Goal: Task Accomplishment & Management: Use online tool/utility

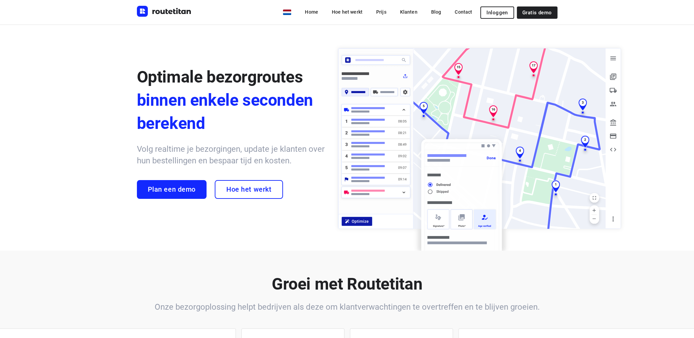
click at [503, 11] on span "Inloggen" at bounding box center [497, 12] width 21 height 5
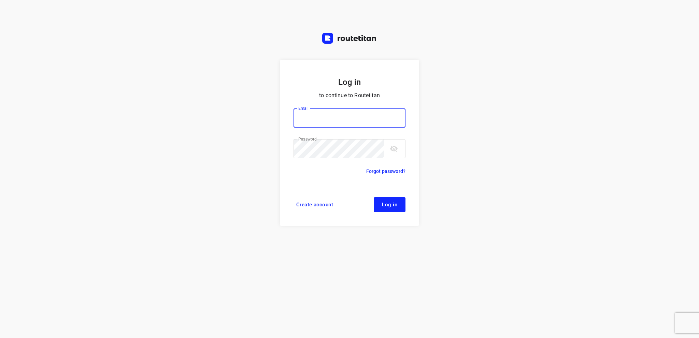
type input "[EMAIL_ADDRESS][DOMAIN_NAME]"
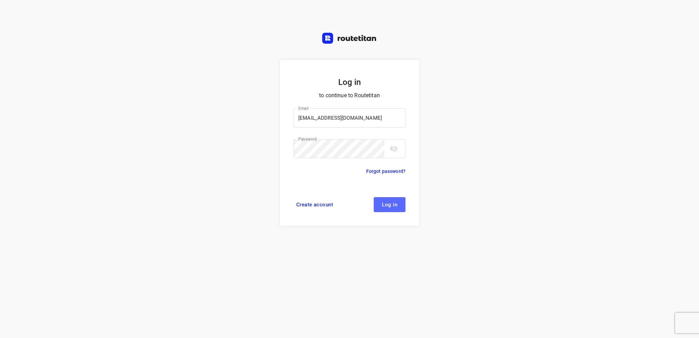
click at [385, 202] on span "Log in" at bounding box center [389, 204] width 15 height 5
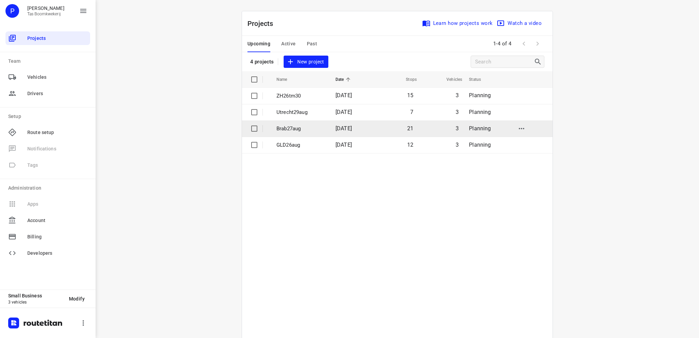
click at [295, 127] on p "Brab27aug" at bounding box center [301, 129] width 49 height 8
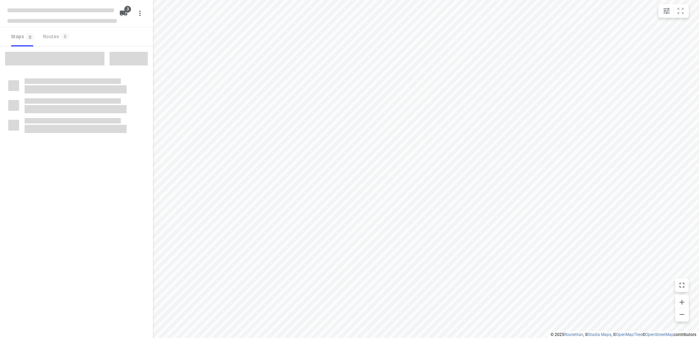
type input "distance"
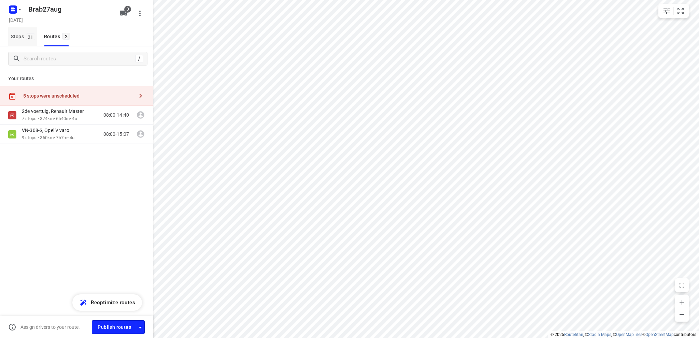
click at [17, 33] on span "Stops 21" at bounding box center [24, 36] width 26 height 9
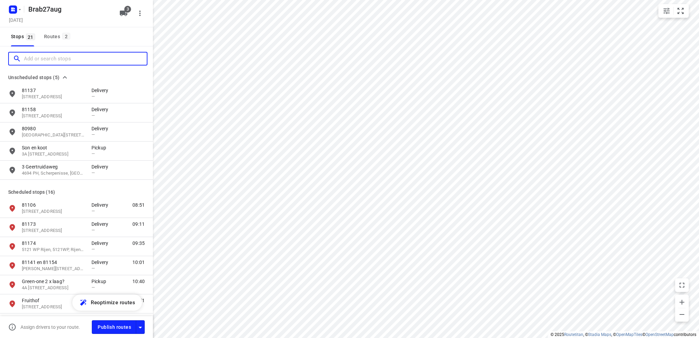
click at [44, 58] on input "Add or search stops" at bounding box center [85, 59] width 123 height 11
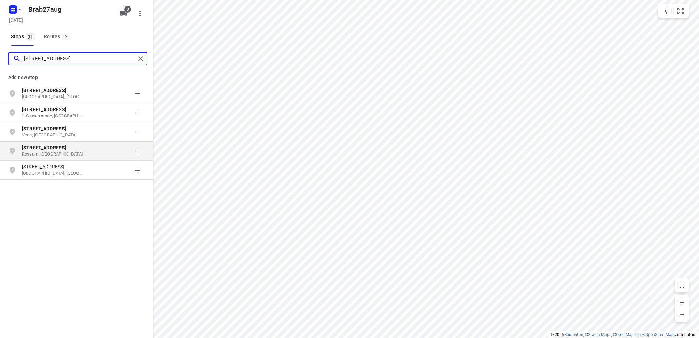
type input "[STREET_ADDRESS]"
click at [41, 150] on b "[STREET_ADDRESS]" at bounding box center [44, 147] width 44 height 5
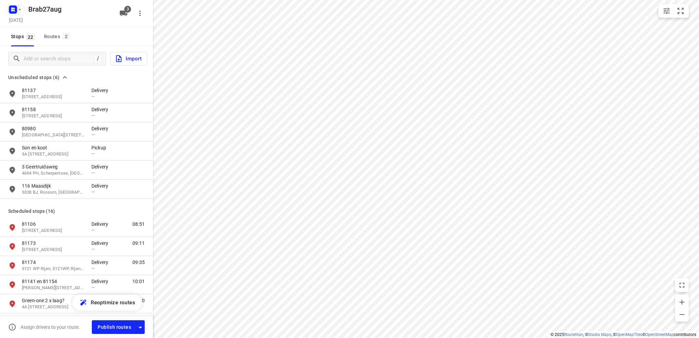
click at [11, 7] on rect "button" at bounding box center [13, 9] width 8 height 8
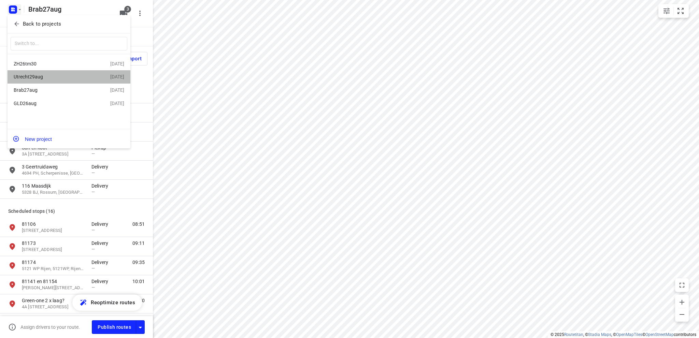
click at [40, 78] on div "Utrecht29aug" at bounding box center [53, 76] width 79 height 5
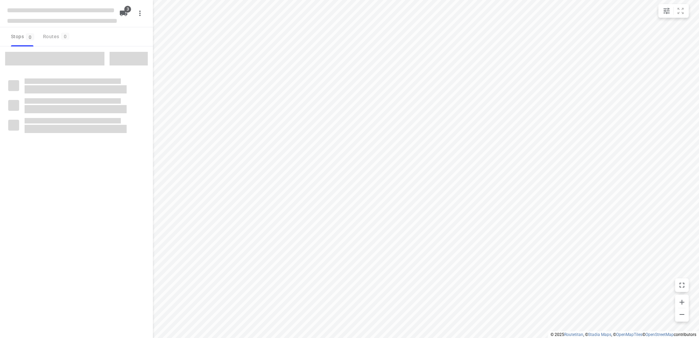
type input "distance"
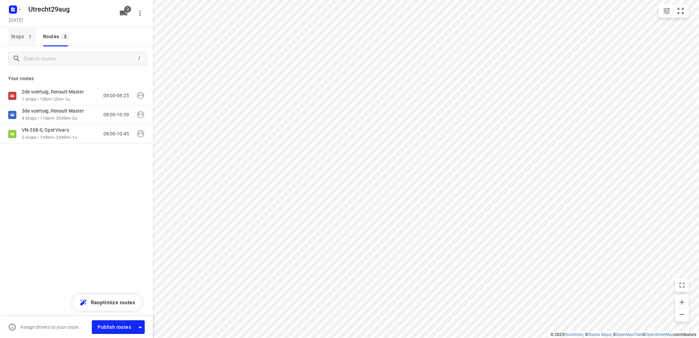
drag, startPoint x: 14, startPoint y: 35, endPoint x: 11, endPoint y: 42, distance: 7.6
click at [14, 35] on span "Stops 7" at bounding box center [23, 36] width 25 height 9
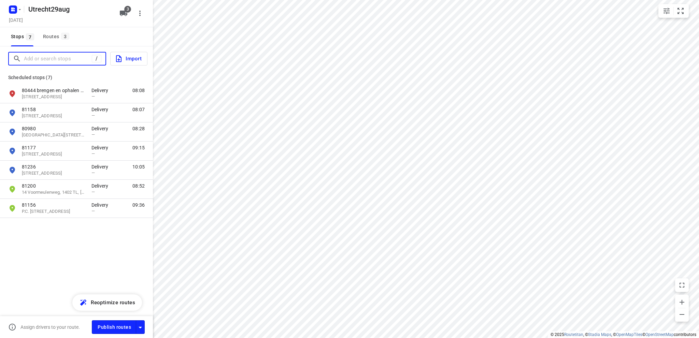
click at [28, 56] on input "Add or search stops" at bounding box center [58, 59] width 68 height 11
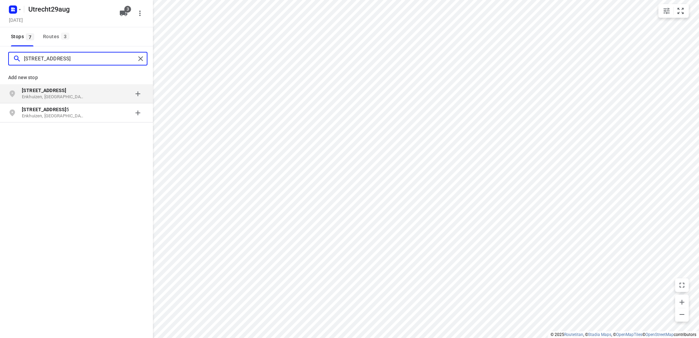
type input "[STREET_ADDRESS]"
click at [38, 95] on p "Enkhuizen, [GEOGRAPHIC_DATA]" at bounding box center [53, 97] width 63 height 6
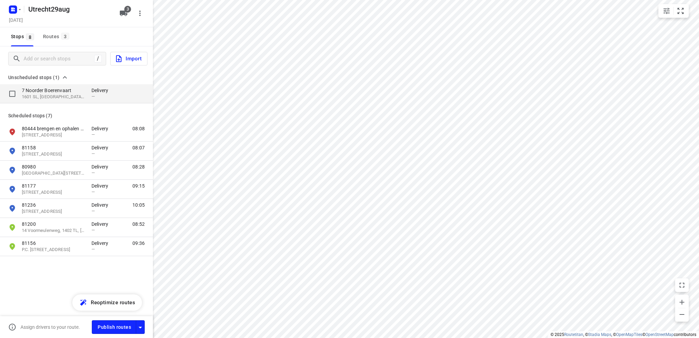
click at [45, 92] on p "7 Noorder Boerenvaart" at bounding box center [53, 90] width 63 height 7
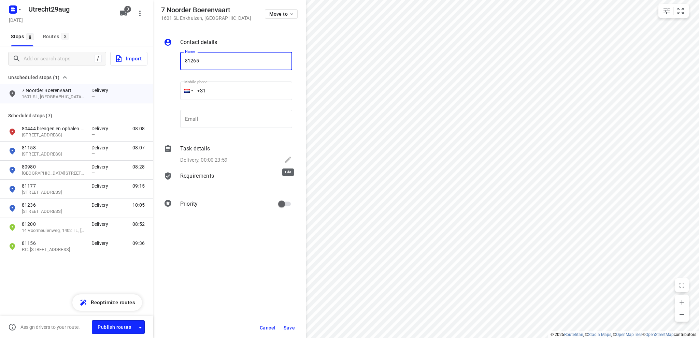
type input "81265"
click at [287, 158] on icon at bounding box center [288, 160] width 8 height 8
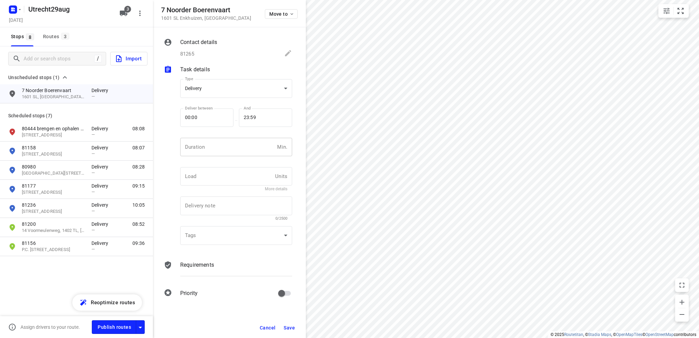
click at [204, 148] on input "number" at bounding box center [227, 147] width 94 height 18
type input "10"
click at [285, 326] on span "Save" at bounding box center [289, 327] width 11 height 5
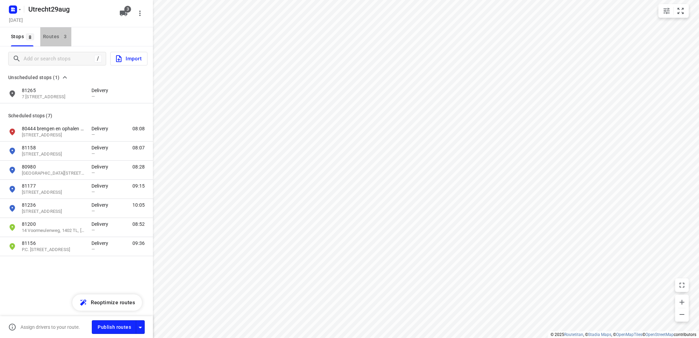
click at [46, 35] on div "Routes 3" at bounding box center [57, 36] width 28 height 9
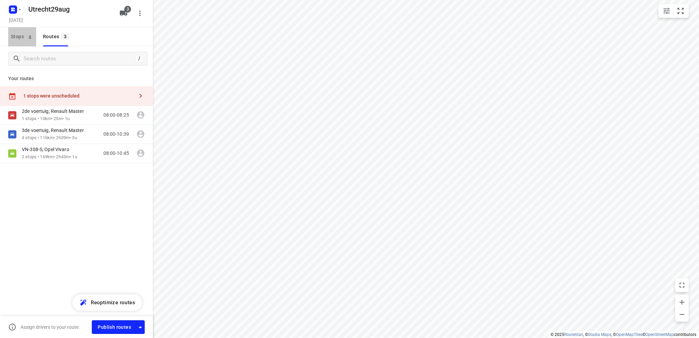
click at [12, 35] on span "Stops 8" at bounding box center [23, 36] width 25 height 9
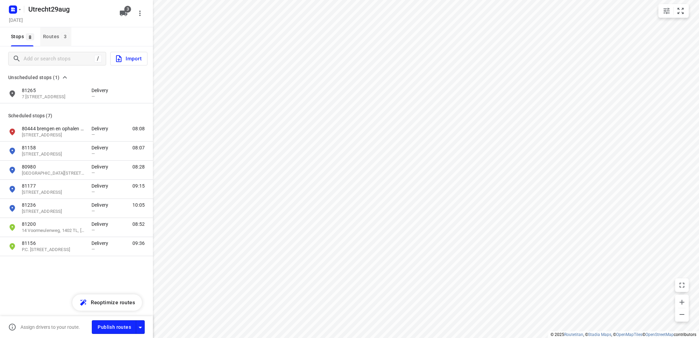
click at [48, 32] on button "Routes 3" at bounding box center [55, 36] width 31 height 19
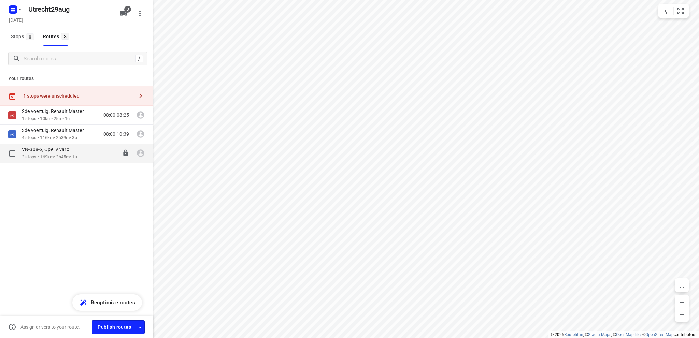
click at [63, 152] on p "VN-308-S, Opel Vivaro" at bounding box center [48, 149] width 52 height 6
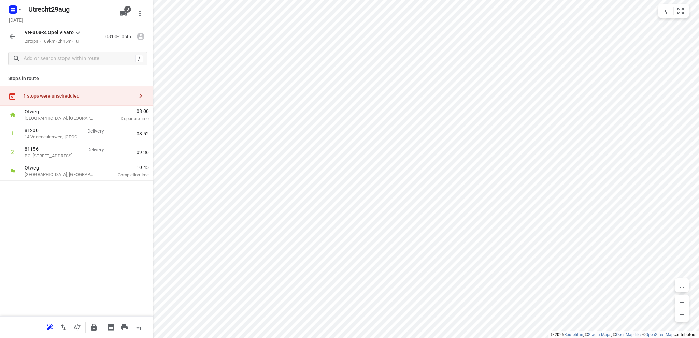
click at [58, 97] on div "1 stops were unscheduled" at bounding box center [78, 95] width 111 height 5
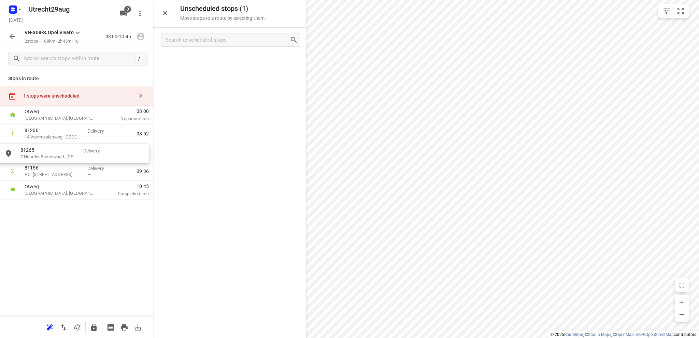
drag, startPoint x: 207, startPoint y: 64, endPoint x: 46, endPoint y: 156, distance: 184.8
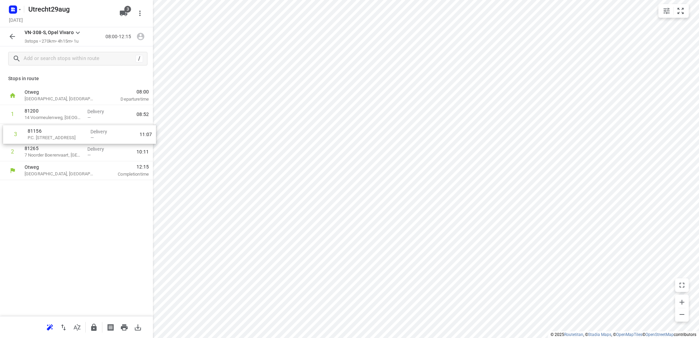
drag, startPoint x: 53, startPoint y: 154, endPoint x: 56, endPoint y: 134, distance: 20.7
click at [56, 134] on div "1 [GEOGRAPHIC_DATA] Delivery — 08:52 2 81265 7 Noorder Boerenvaart, Enkhuizen D…" at bounding box center [76, 133] width 153 height 56
drag, startPoint x: 56, startPoint y: 134, endPoint x: 52, endPoint y: 153, distance: 20.3
click at [52, 153] on div "1 [GEOGRAPHIC_DATA] Delivery — 08:52 2 81156 P.C. [STREET_ADDRESS] Delivery — 0…" at bounding box center [76, 133] width 153 height 56
click at [13, 8] on icon "button" at bounding box center [12, 9] width 2 height 2
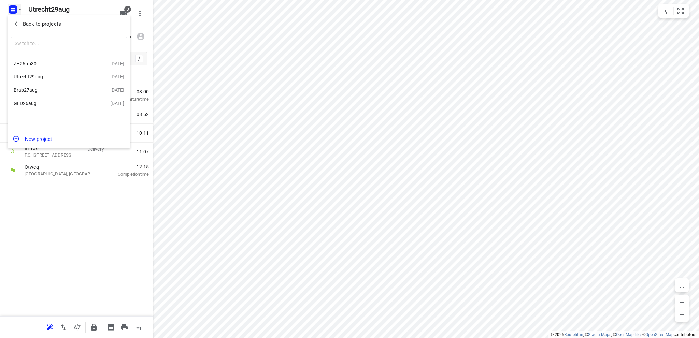
click at [31, 61] on div "ZH26tm30" at bounding box center [53, 63] width 79 height 5
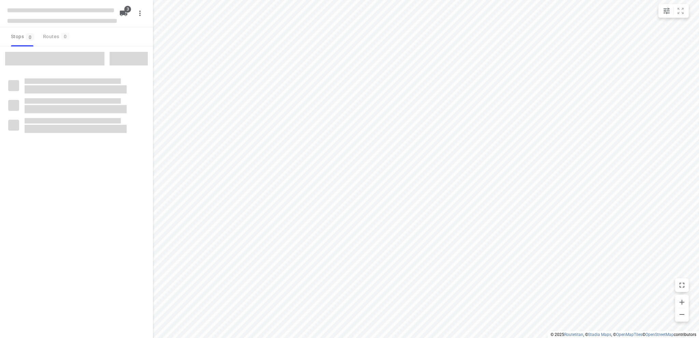
type input "distance"
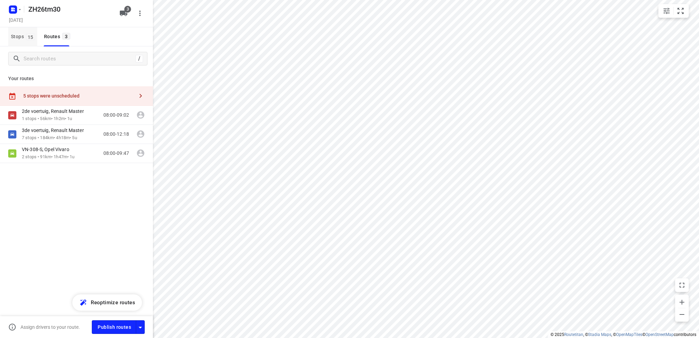
click at [20, 36] on span "Stops 15" at bounding box center [24, 36] width 26 height 9
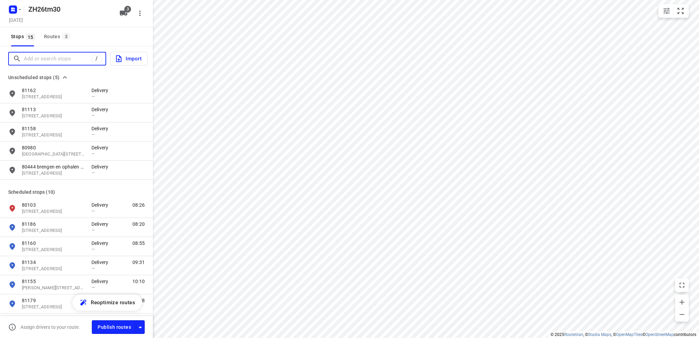
click at [34, 61] on input "Add or search stops" at bounding box center [58, 59] width 68 height 11
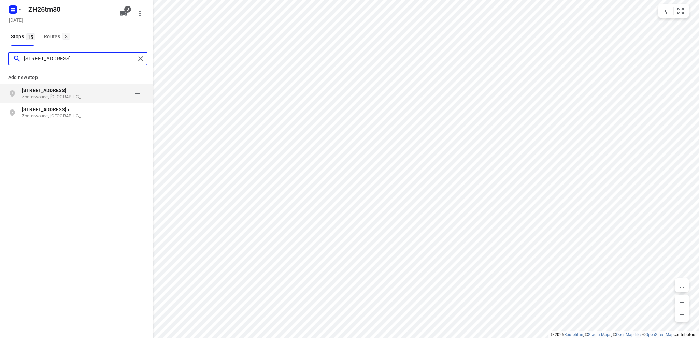
type input "[STREET_ADDRESS]"
click at [40, 92] on b "[STREET_ADDRESS]" at bounding box center [44, 90] width 44 height 5
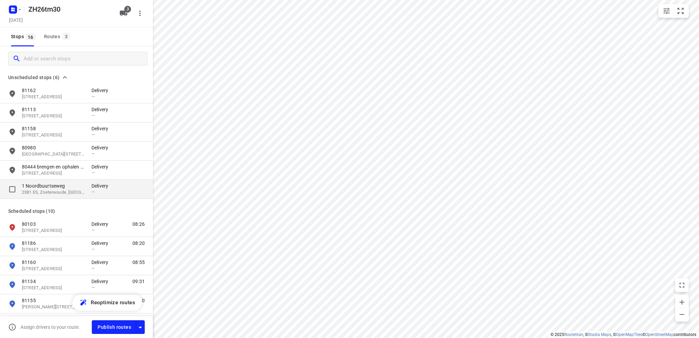
click at [49, 191] on p "2381 ES, Zoeterwoude, [GEOGRAPHIC_DATA]" at bounding box center [53, 192] width 63 height 6
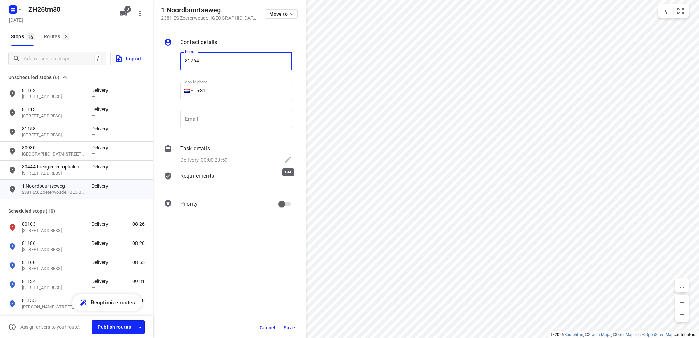
type input "81264"
click at [287, 158] on icon at bounding box center [288, 160] width 8 height 8
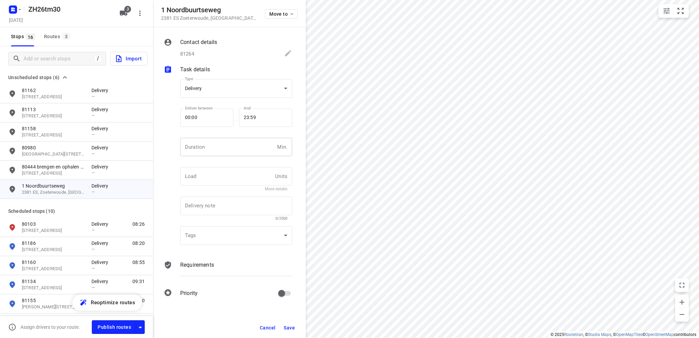
click at [220, 147] on input "number" at bounding box center [227, 147] width 94 height 18
type input "10"
click at [288, 326] on span "Save" at bounding box center [289, 327] width 11 height 5
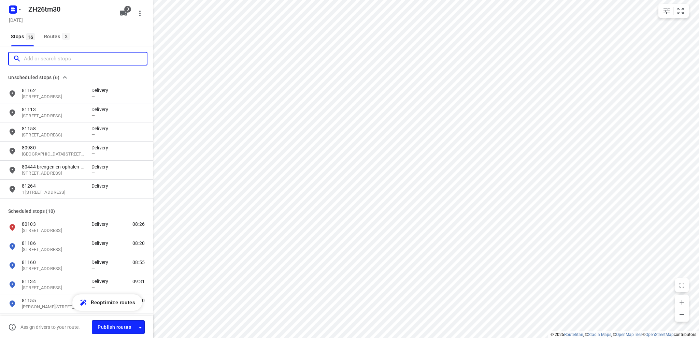
click at [57, 58] on input "Add or search stops" at bounding box center [85, 59] width 123 height 11
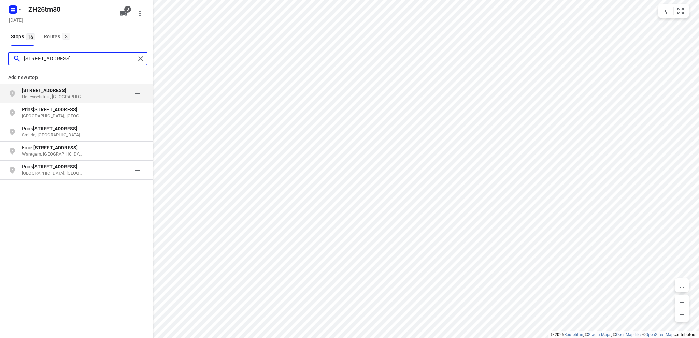
type input "[STREET_ADDRESS]"
click at [48, 94] on p "Hellevoetsluis, [GEOGRAPHIC_DATA]" at bounding box center [53, 97] width 63 height 6
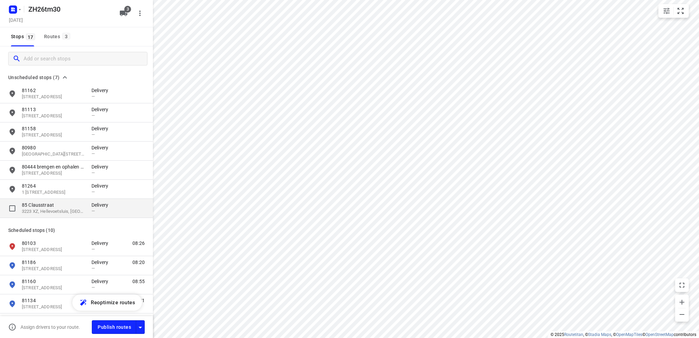
click at [67, 209] on p "3223 XZ, Hellevoetsluis, [GEOGRAPHIC_DATA]" at bounding box center [53, 212] width 63 height 6
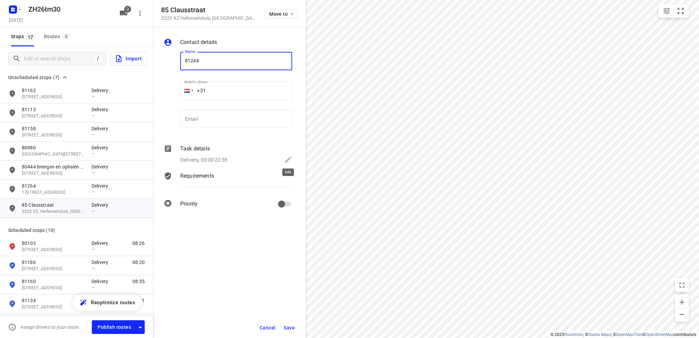
type input "81248"
click at [286, 158] on icon at bounding box center [288, 160] width 8 height 8
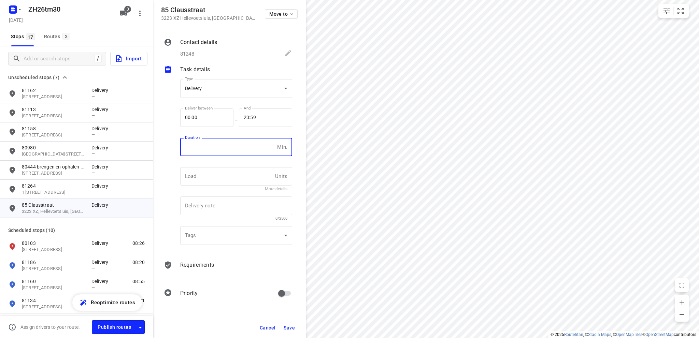
click at [221, 149] on input "number" at bounding box center [227, 147] width 94 height 18
type input "10"
click at [285, 326] on span "Save" at bounding box center [289, 327] width 11 height 5
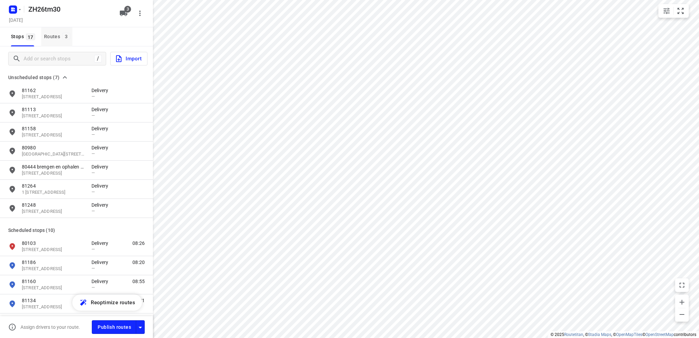
click at [55, 35] on div "Routes 3" at bounding box center [58, 36] width 28 height 9
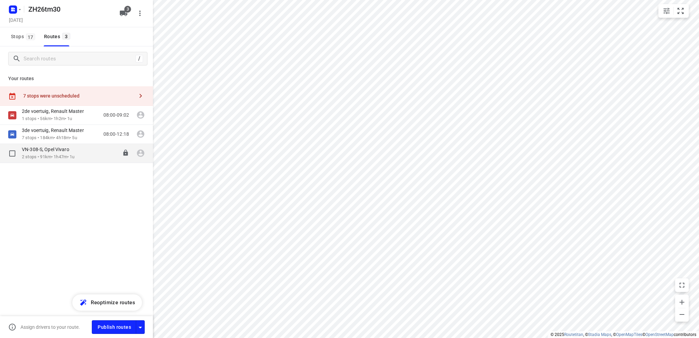
click at [48, 154] on p "2 stops • 91km • 1h47m • 1u" at bounding box center [49, 157] width 54 height 6
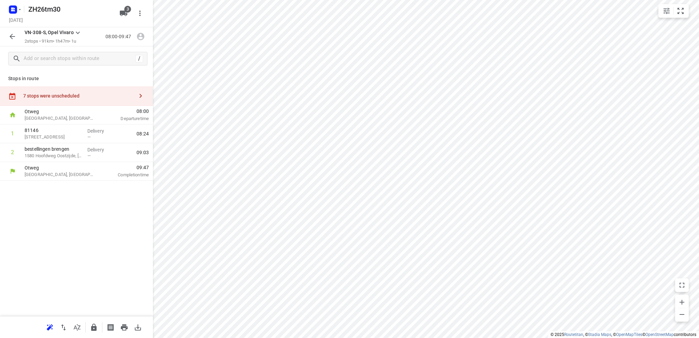
click at [59, 94] on div "7 stops were unscheduled" at bounding box center [78, 95] width 111 height 5
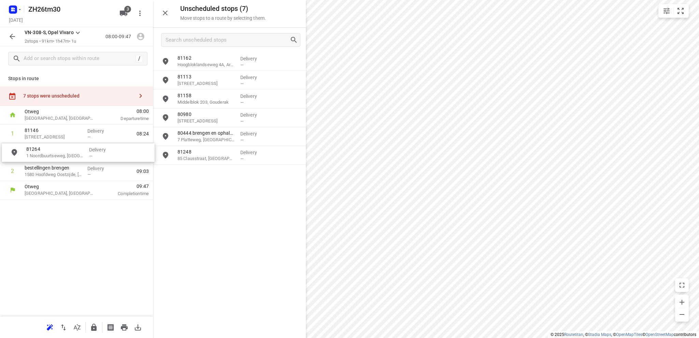
drag, startPoint x: 219, startPoint y: 158, endPoint x: 66, endPoint y: 156, distance: 153.0
drag, startPoint x: 67, startPoint y: 155, endPoint x: 68, endPoint y: 179, distance: 23.9
click at [68, 179] on div "1 81146 [STREET_ADDRESS], Leidschendam Delivery — 08:24 2 81264 1 Noordbuurtsew…" at bounding box center [76, 153] width 153 height 56
drag, startPoint x: 68, startPoint y: 177, endPoint x: 64, endPoint y: 155, distance: 22.2
click at [64, 155] on div "1 81146 [STREET_ADDRESS], [GEOGRAPHIC_DATA] Delivery — 08:24 2 bestellingen bre…" at bounding box center [76, 153] width 153 height 56
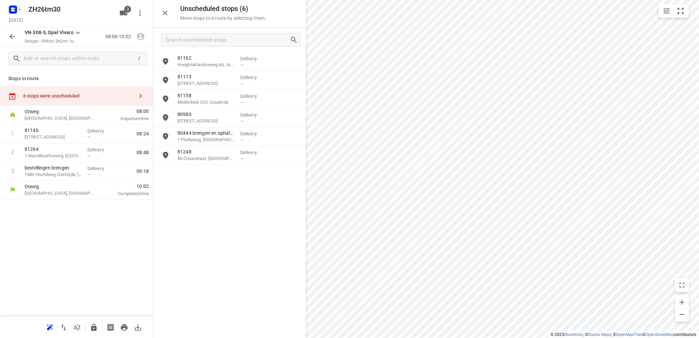
click at [12, 34] on icon "button" at bounding box center [12, 36] width 8 height 8
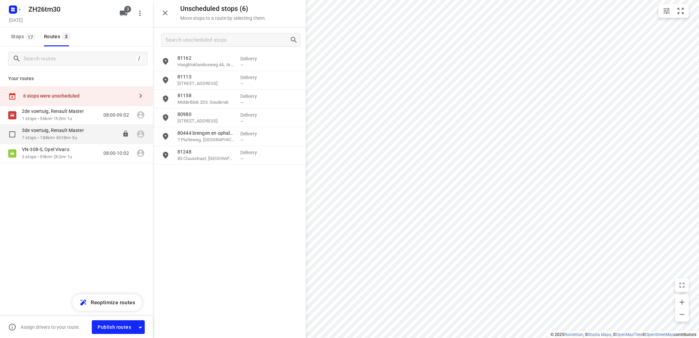
click at [39, 135] on div "3de voertuig, Renault Master" at bounding box center [56, 131] width 69 height 8
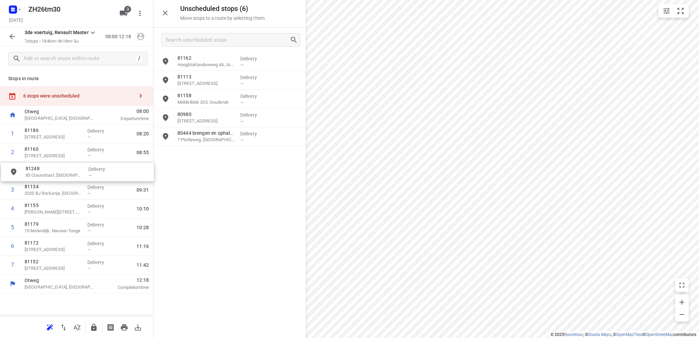
drag, startPoint x: 202, startPoint y: 159, endPoint x: 50, endPoint y: 176, distance: 153.2
click at [163, 12] on icon "button" at bounding box center [165, 13] width 8 height 8
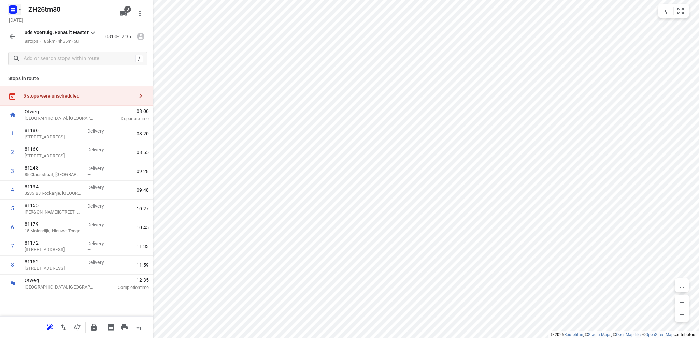
click at [11, 9] on icon "button" at bounding box center [12, 9] width 2 height 2
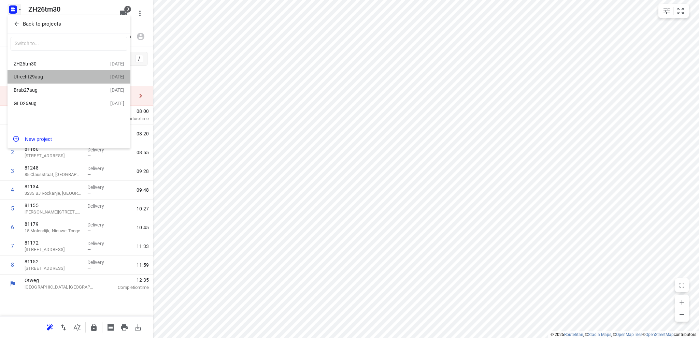
click at [43, 74] on div "Utrecht29aug" at bounding box center [53, 76] width 79 height 5
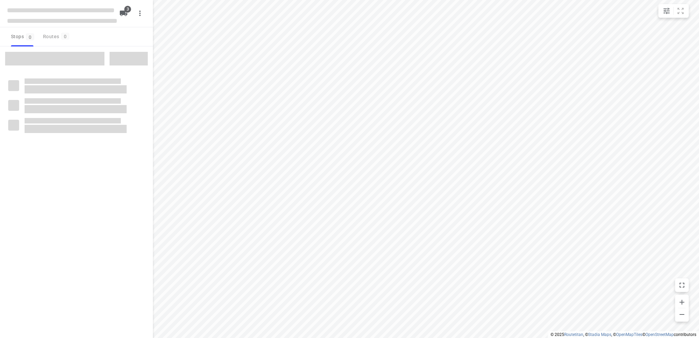
type input "distance"
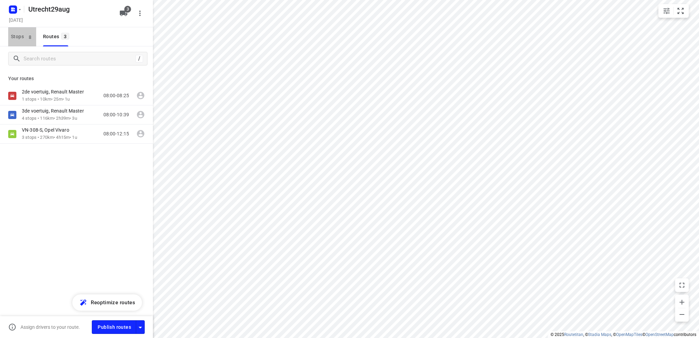
click at [13, 36] on span "Stops 8" at bounding box center [23, 36] width 25 height 9
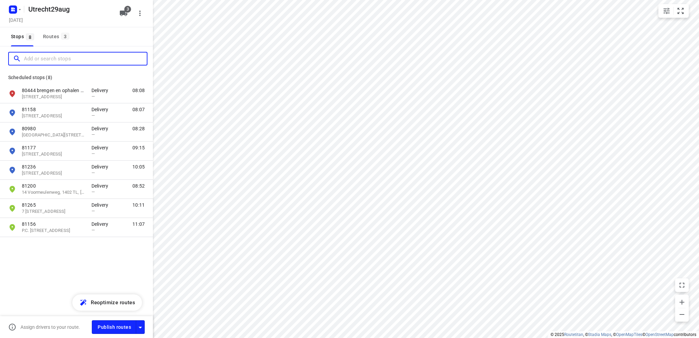
click at [27, 58] on input "Add or search stops" at bounding box center [85, 59] width 123 height 11
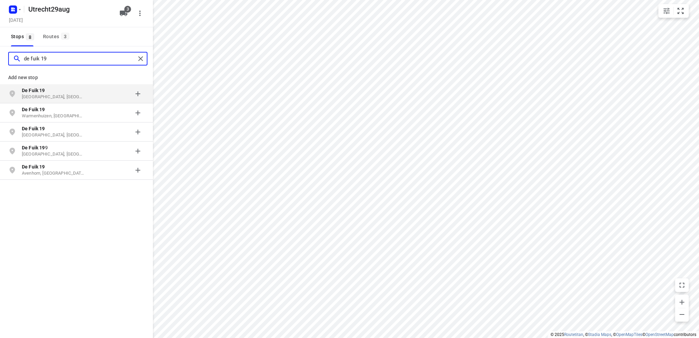
type input "de fuik 19"
click at [50, 90] on p "De Fuik 19" at bounding box center [53, 90] width 63 height 7
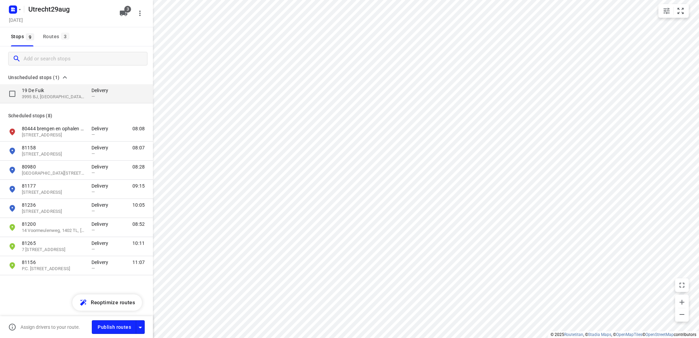
click at [49, 90] on p "19 De Fuik" at bounding box center [53, 90] width 63 height 7
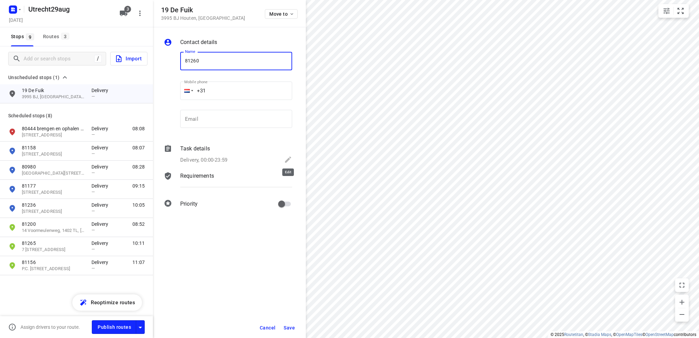
type input "81260"
click at [291, 159] on icon at bounding box center [288, 160] width 8 height 8
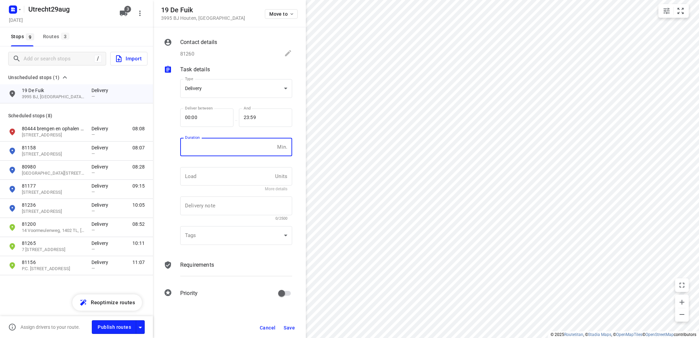
click at [230, 149] on input "number" at bounding box center [227, 147] width 94 height 18
type input "10"
click at [285, 325] on button "Save" at bounding box center [289, 328] width 17 height 12
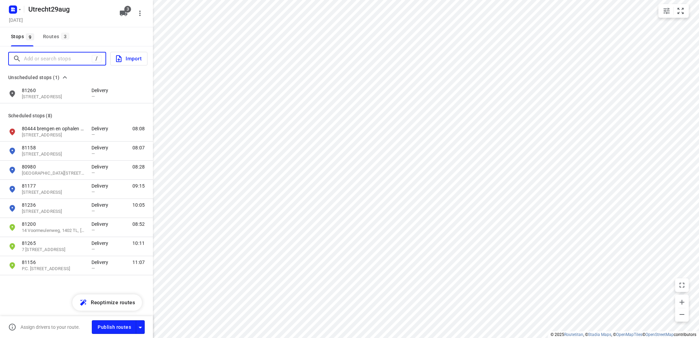
click at [66, 57] on input "Add or search stops" at bounding box center [58, 59] width 68 height 11
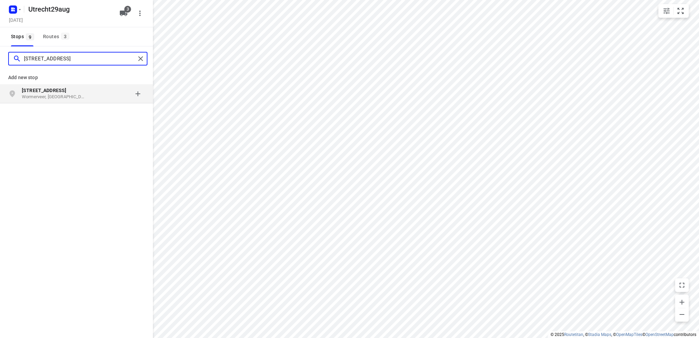
type input "[STREET_ADDRESS]"
click at [51, 94] on p "Wormerveer, [GEOGRAPHIC_DATA]" at bounding box center [53, 97] width 63 height 6
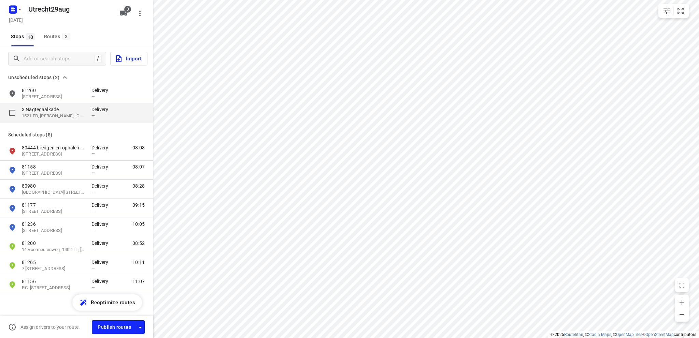
click at [53, 114] on p "1521 ED, [PERSON_NAME], [GEOGRAPHIC_DATA]" at bounding box center [53, 116] width 63 height 6
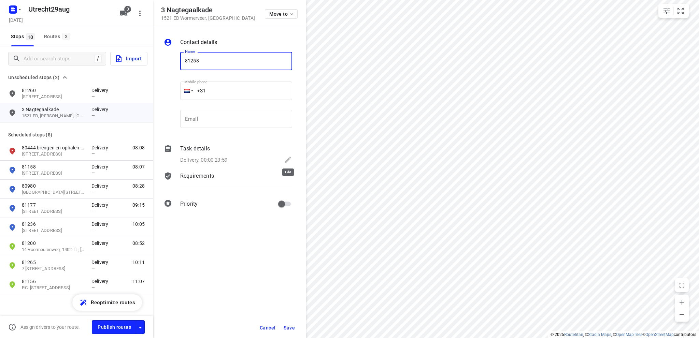
type input "81258"
click at [285, 157] on icon at bounding box center [288, 160] width 8 height 8
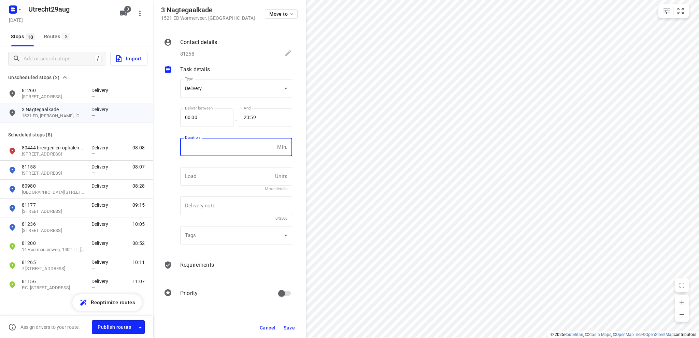
click at [225, 144] on input "number" at bounding box center [227, 147] width 94 height 18
type input "10"
click at [287, 328] on span "Save" at bounding box center [289, 327] width 11 height 5
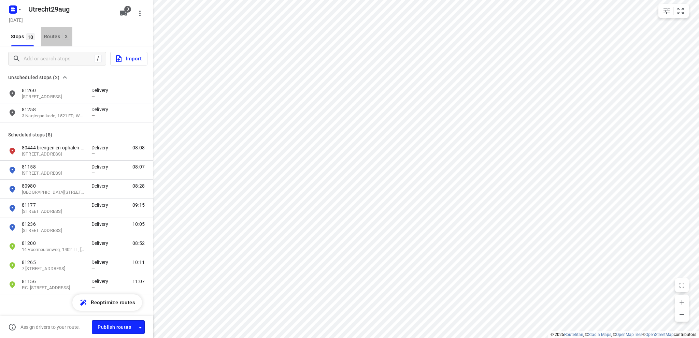
click at [55, 37] on div "Routes 3" at bounding box center [58, 36] width 28 height 9
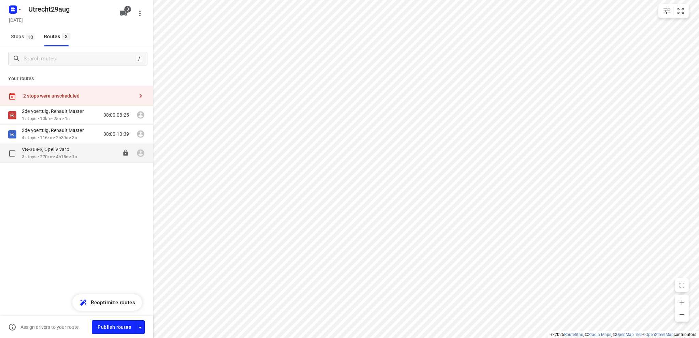
click at [28, 156] on p "3 stops • 270km • 4h15m • 1u" at bounding box center [49, 157] width 55 height 6
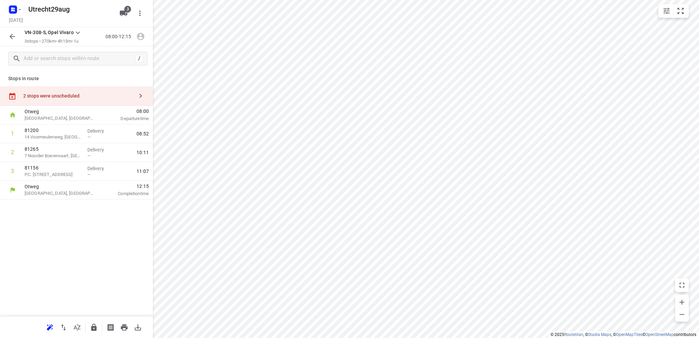
click at [62, 94] on div "2 stops were unscheduled" at bounding box center [78, 95] width 111 height 5
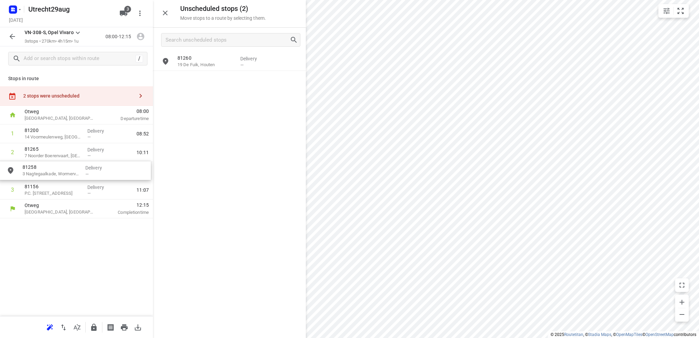
drag, startPoint x: 210, startPoint y: 82, endPoint x: 53, endPoint y: 173, distance: 181.4
click at [9, 34] on icon "button" at bounding box center [12, 36] width 8 height 8
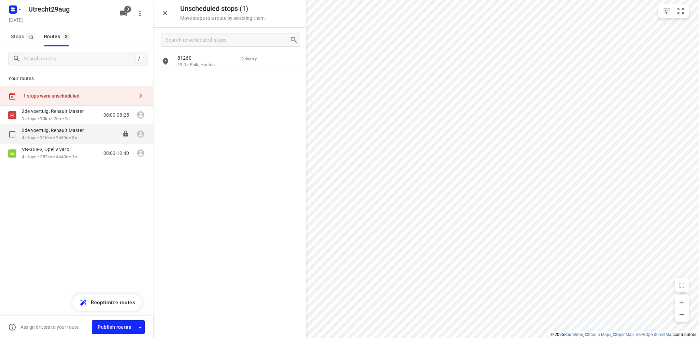
click at [48, 135] on p "4 stops • 116km • 2h39m • 3u" at bounding box center [56, 138] width 69 height 6
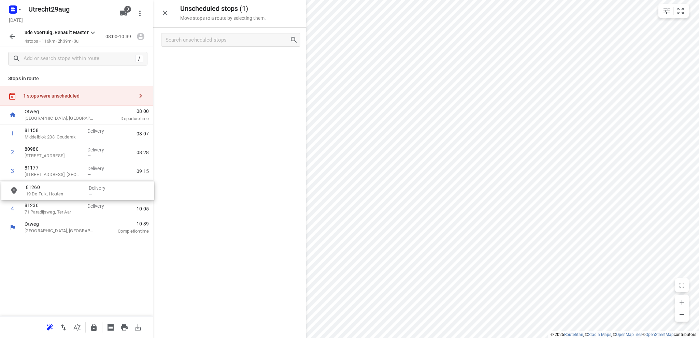
drag, startPoint x: 206, startPoint y: 64, endPoint x: 53, endPoint y: 193, distance: 200.6
